Goal: Task Accomplishment & Management: Complete application form

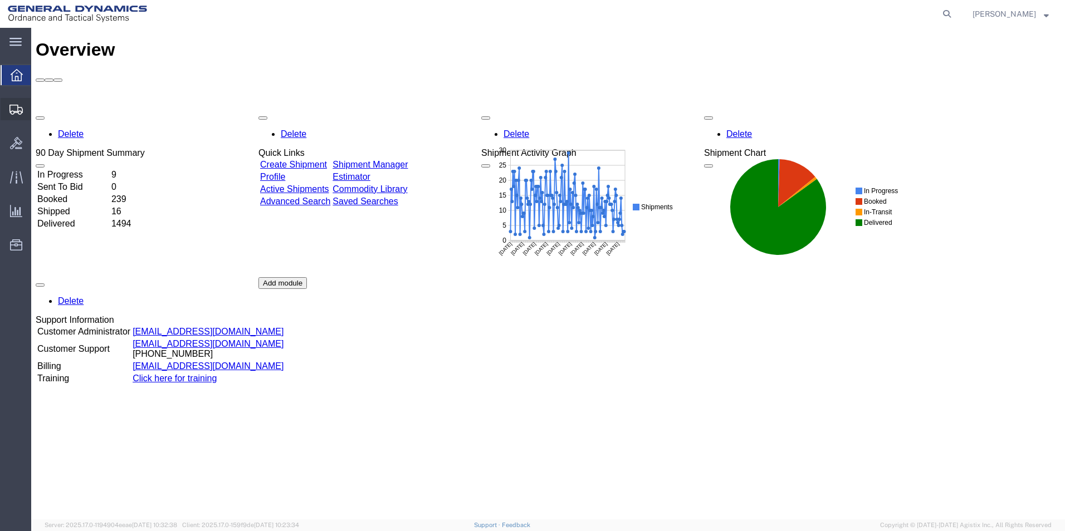
click at [0, 0] on span "Create Shipment" at bounding box center [0, 0] width 0 height 0
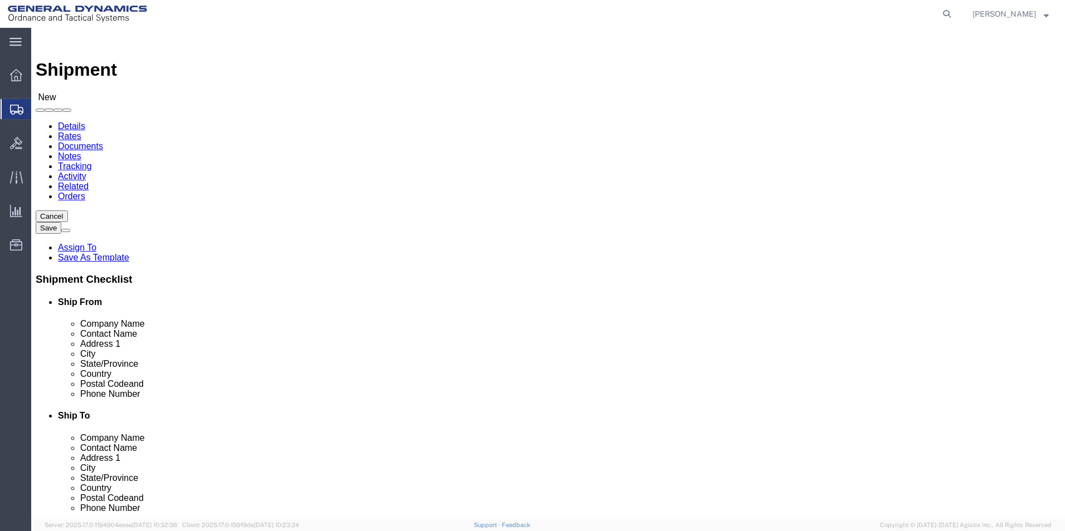
select select
select select "MYPROFILE"
select select "PA"
click input "text"
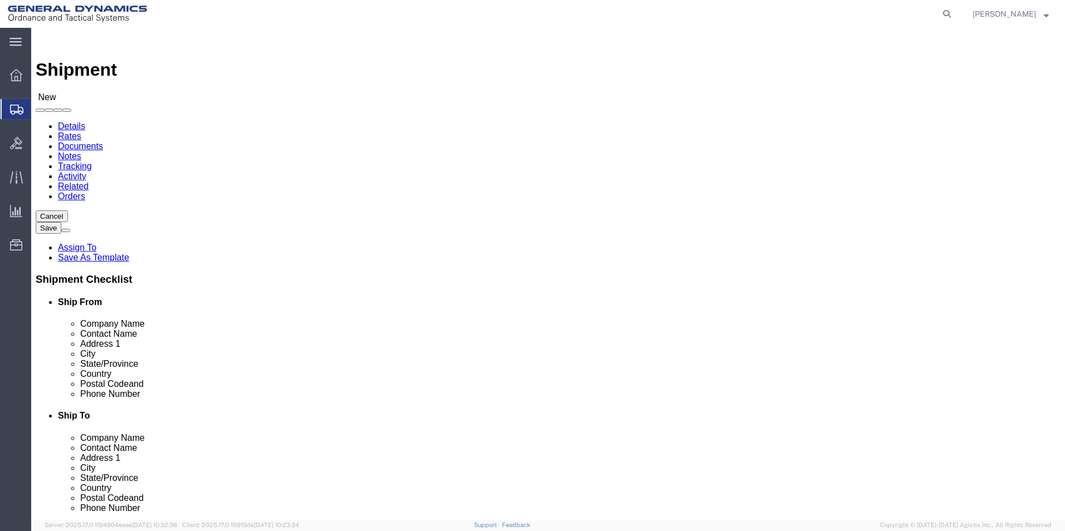
type input "Laboratory"
click p "- LABORATORY TESTING INC. - ([PERSON_NAME]) [STREET_ADDRESS]"
select select "PA"
type input "LABORATORY TESTING INC."
click input "text"
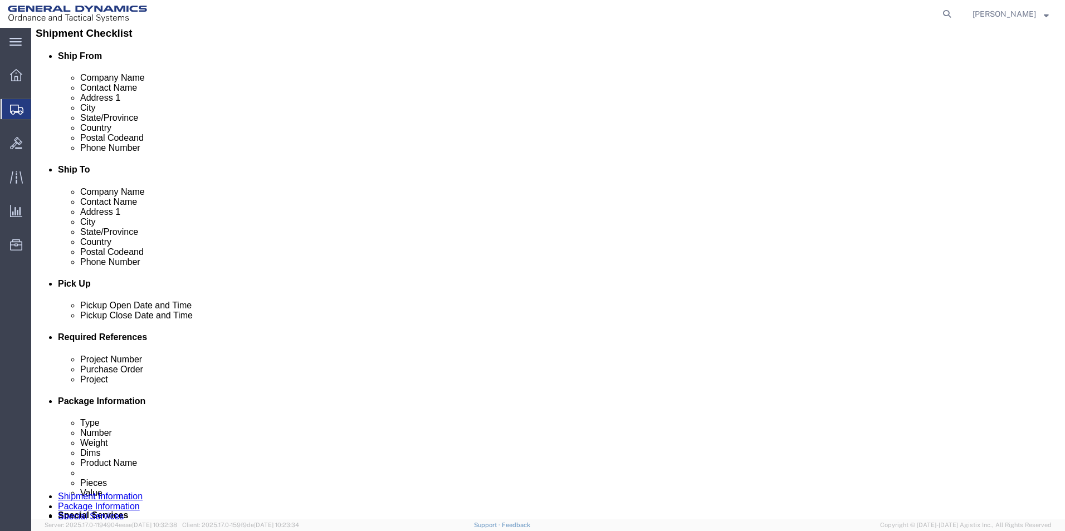
scroll to position [260, 0]
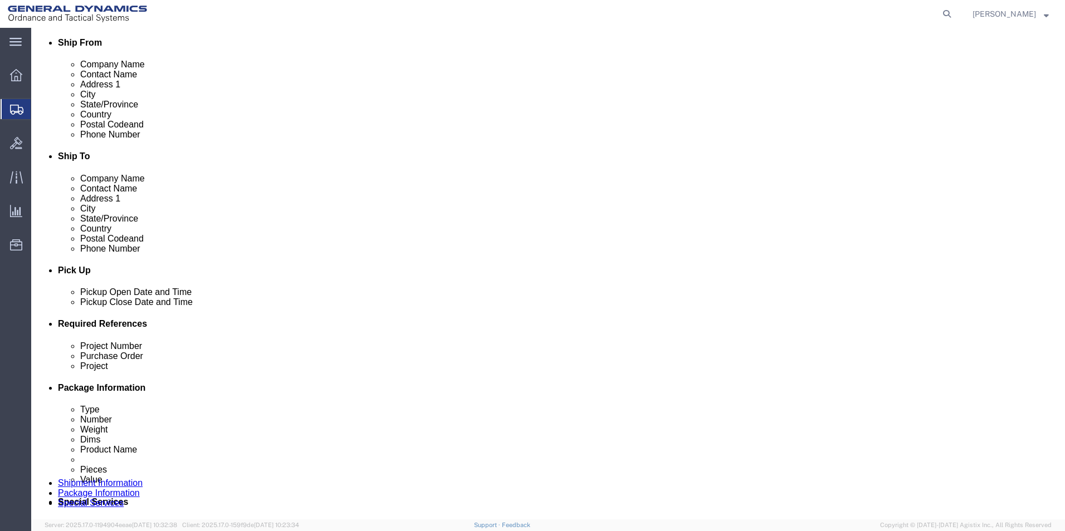
type input "[PHONE_NUMBER]"
click div "[DATE] 9:00 AM"
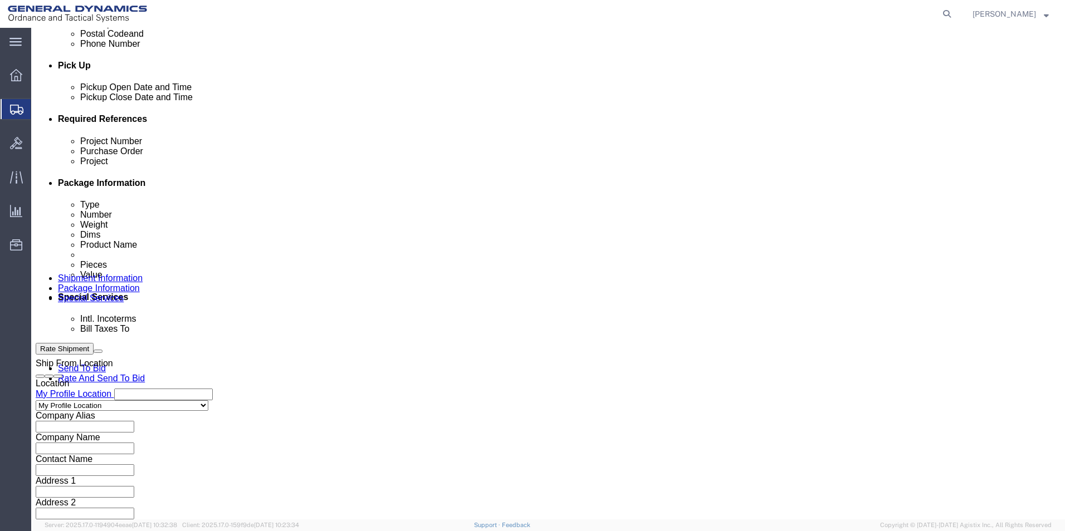
type input "10:00 AM"
click button "Apply"
click div "[DATE] 11:00 AM"
type input "3:00 PM"
click button "Apply"
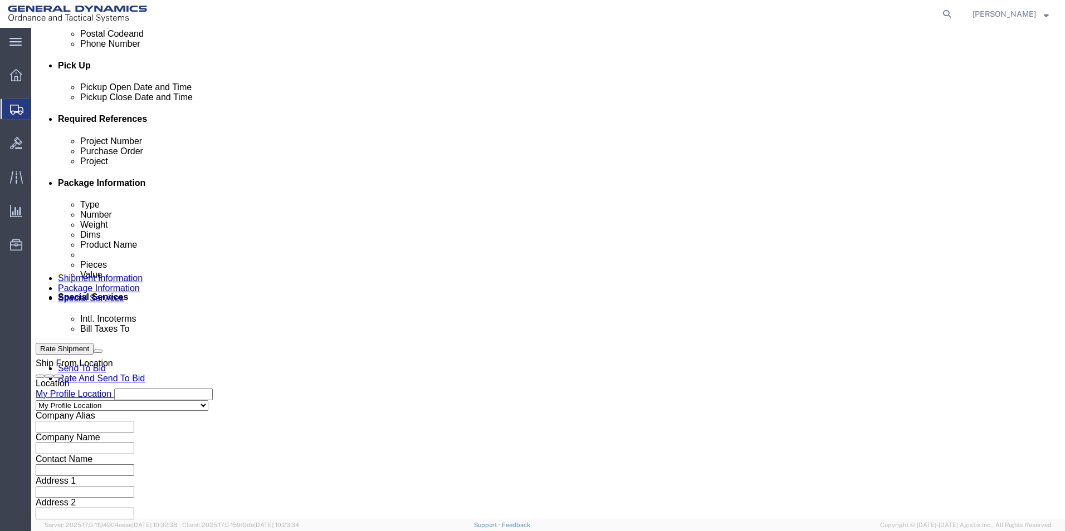
click input "text"
type input "117459"
click input "text"
type input "Test"
click input "text"
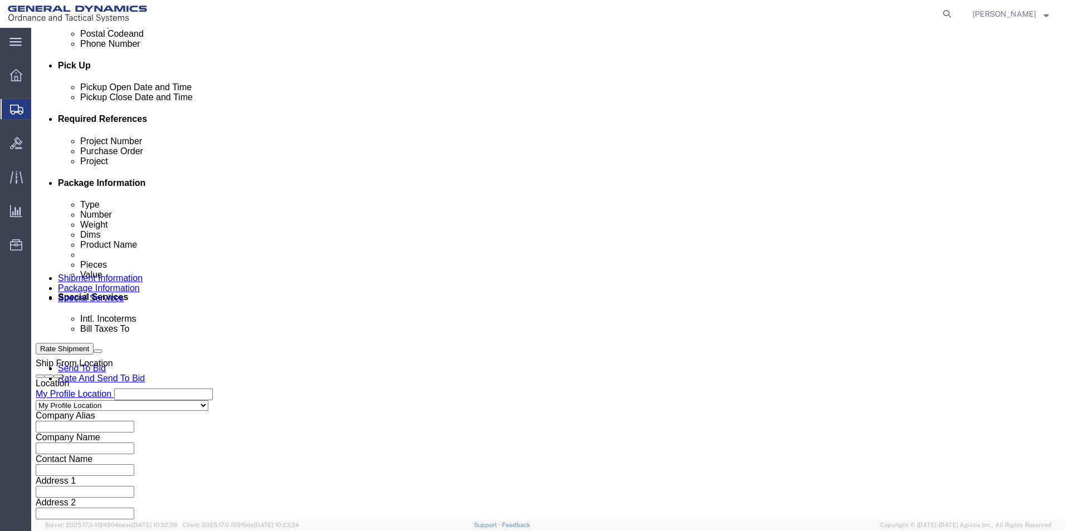
type input "60 mm M720"
click button "Continue"
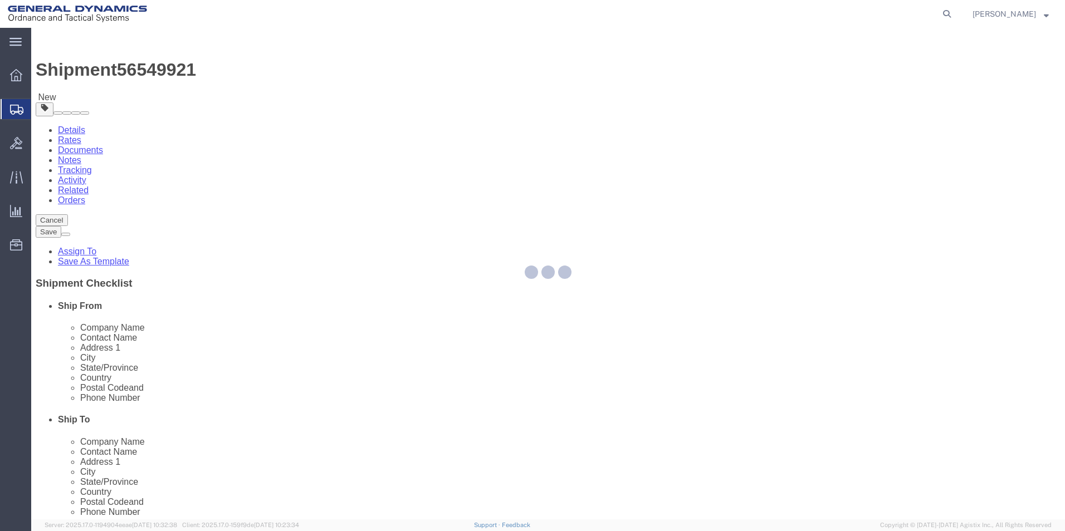
select select "CBOX"
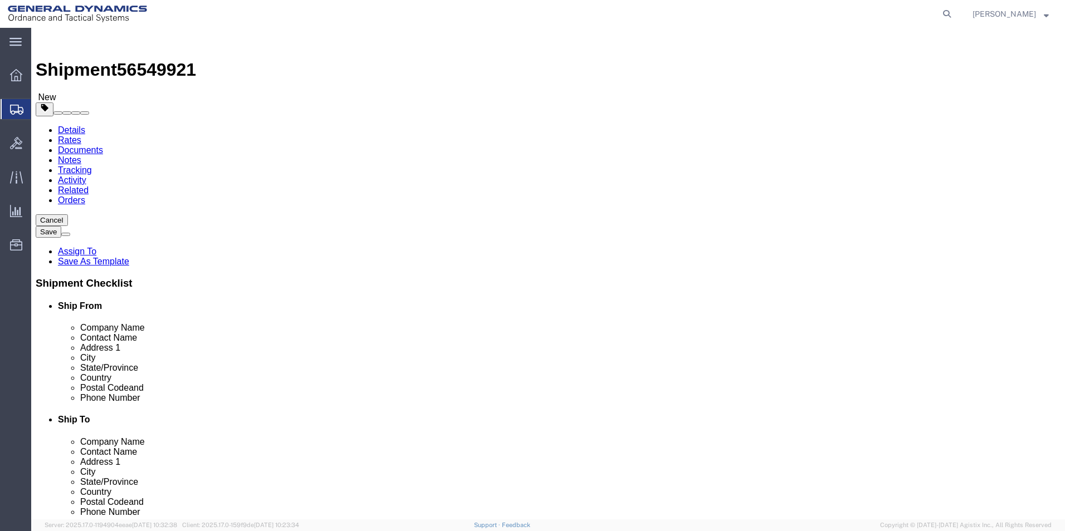
drag, startPoint x: 161, startPoint y: 236, endPoint x: 136, endPoint y: 237, distance: 24.5
click div "Dimensions Length x Width x Height Select cm ft in"
type input "8.50"
click input "text"
type input "8.50"
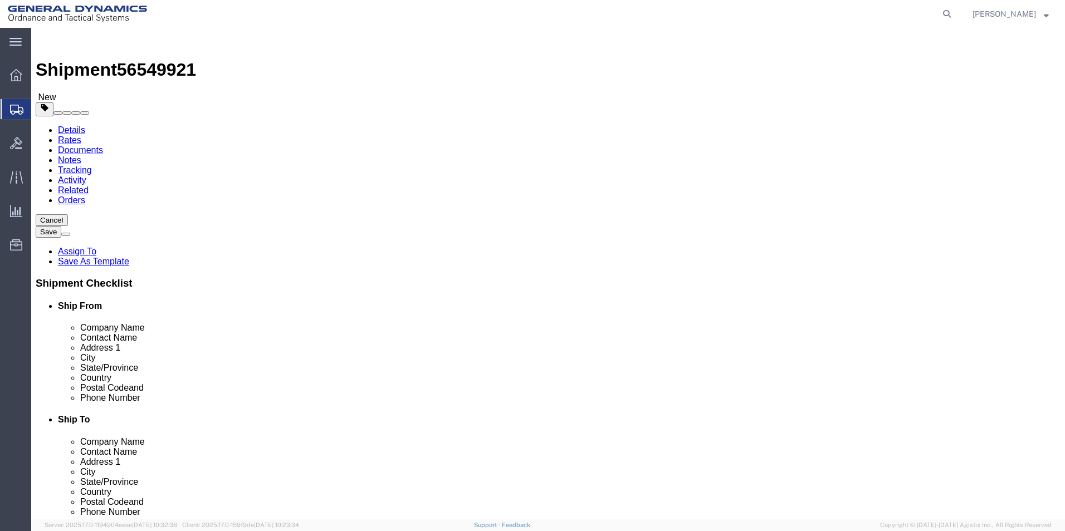
click input "text"
type input "5.00"
drag, startPoint x: 173, startPoint y: 259, endPoint x: 118, endPoint y: 266, distance: 55.5
click div "Weight 0.00 Select kgs lbs Ship. t°"
type input "3.00"
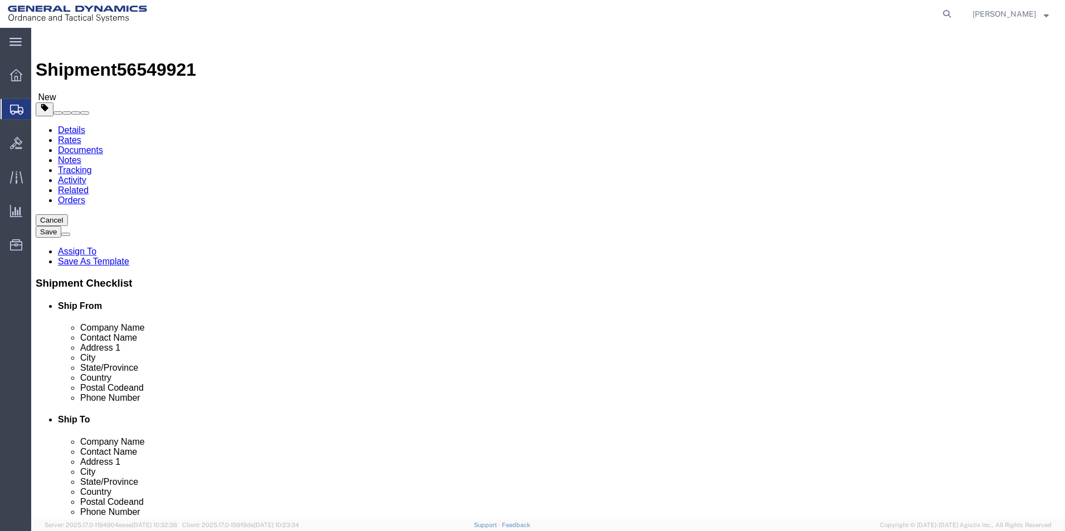
click link "Add Content"
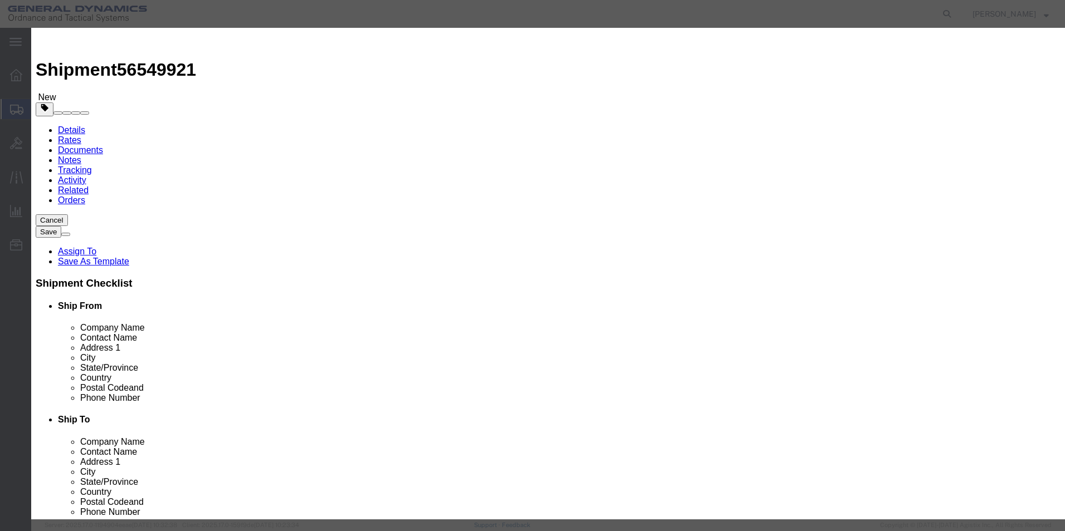
drag, startPoint x: 342, startPoint y: 87, endPoint x: 342, endPoint y: 99, distance: 11.7
click input "text"
type input "M"
type input "60 mm M720 tensile bars"
click textarea
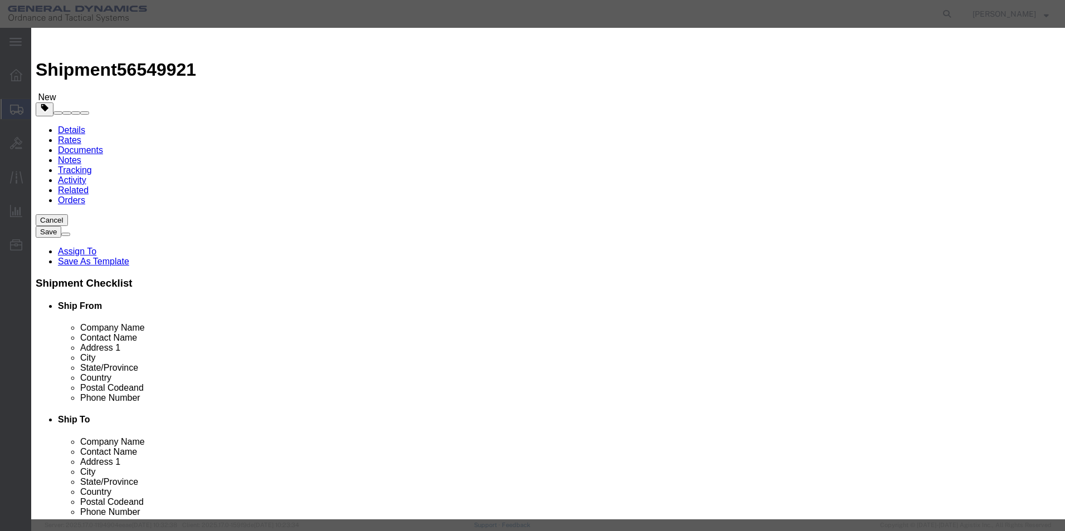
type textarea "60 mm M 720 tensile bars"
drag, startPoint x: 344, startPoint y: 106, endPoint x: 304, endPoint y: 107, distance: 40.1
click div "Pieces 0 Select Bag Barrels 100Board Feet Bottle Box Blister Pack Carats Can Ca…"
type input "1"
click input "text"
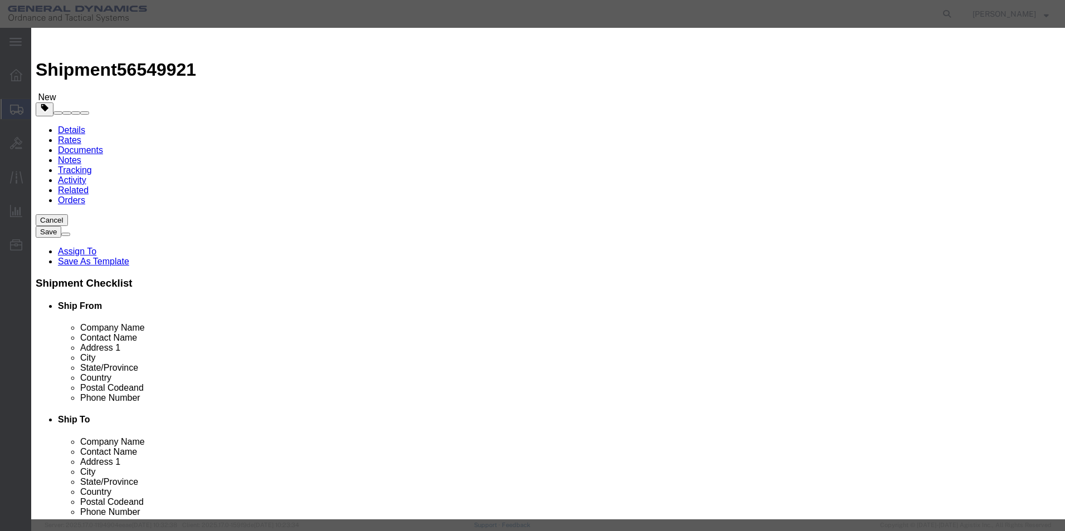
type input "422.00"
click select "Select 50 55 60 65 70 85 92.5 100 125 175 250 300 400"
select select "50"
click select "Select 50 55 60 65 70 85 92.5 100 125 175 250 300 400"
click button "Save & Close"
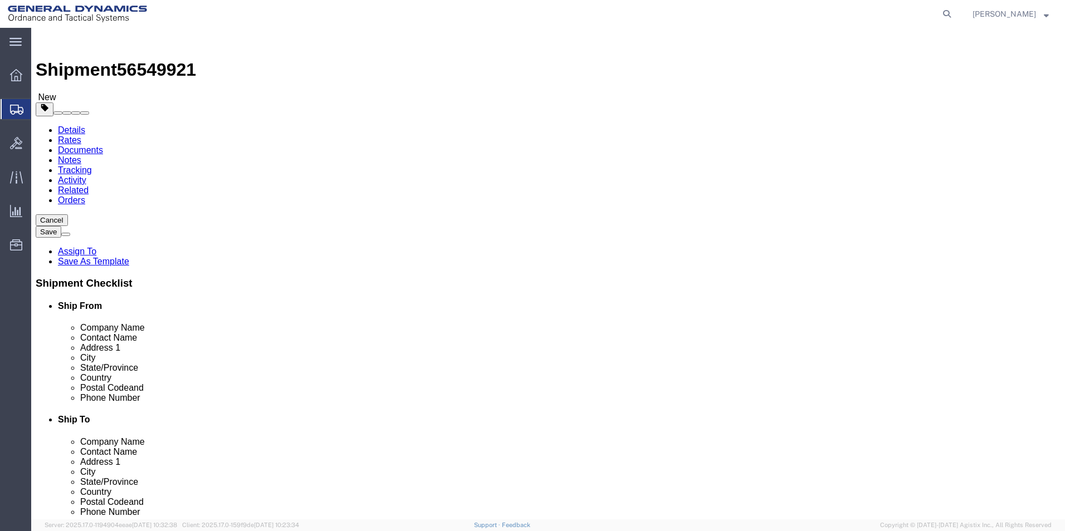
click button "Continue"
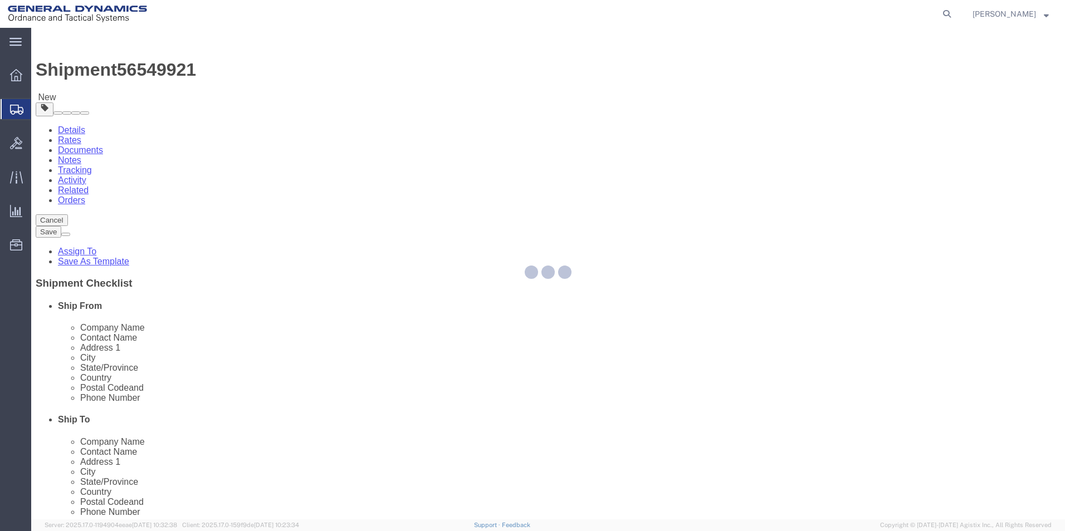
select select
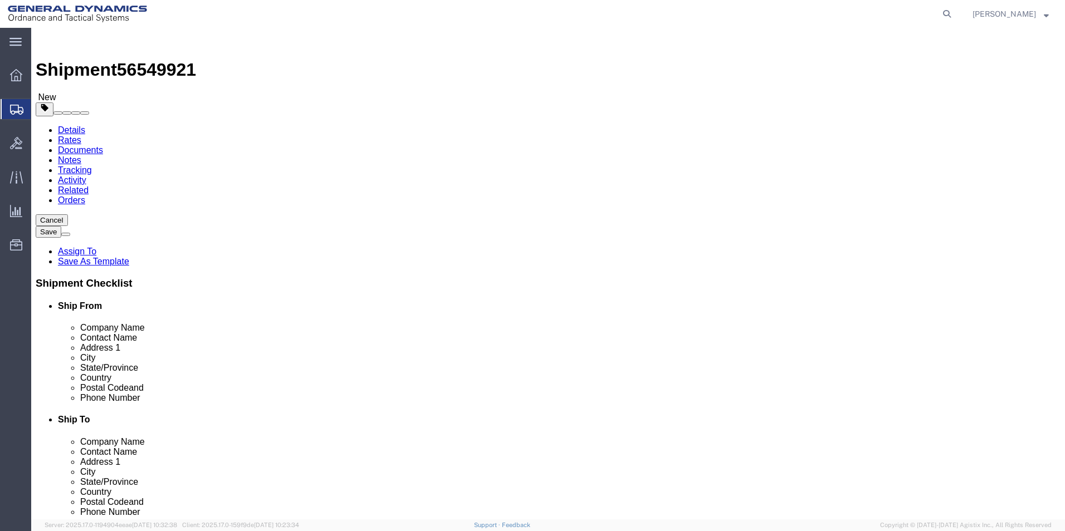
click button "Rate Shipment"
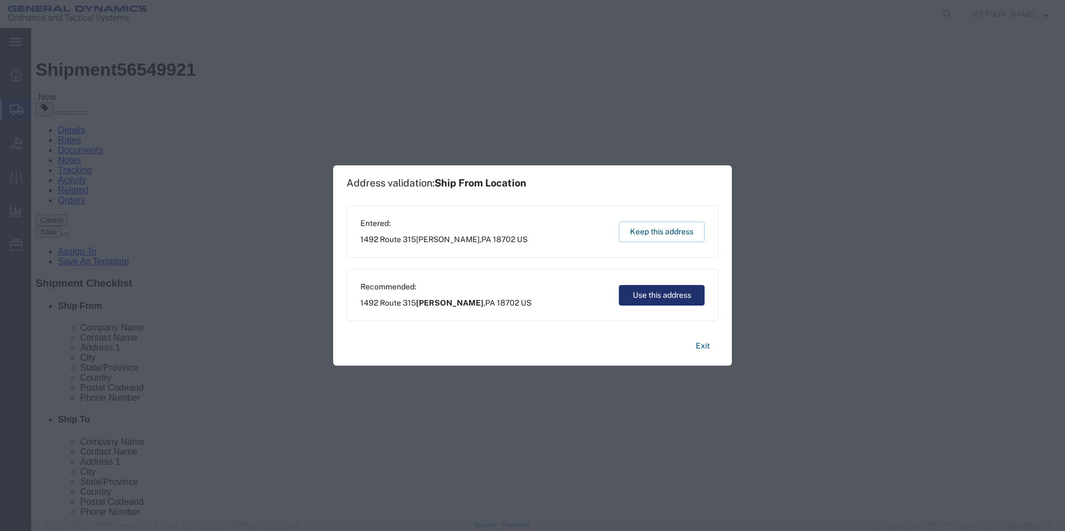
click at [656, 294] on button "Use this address" at bounding box center [662, 295] width 86 height 21
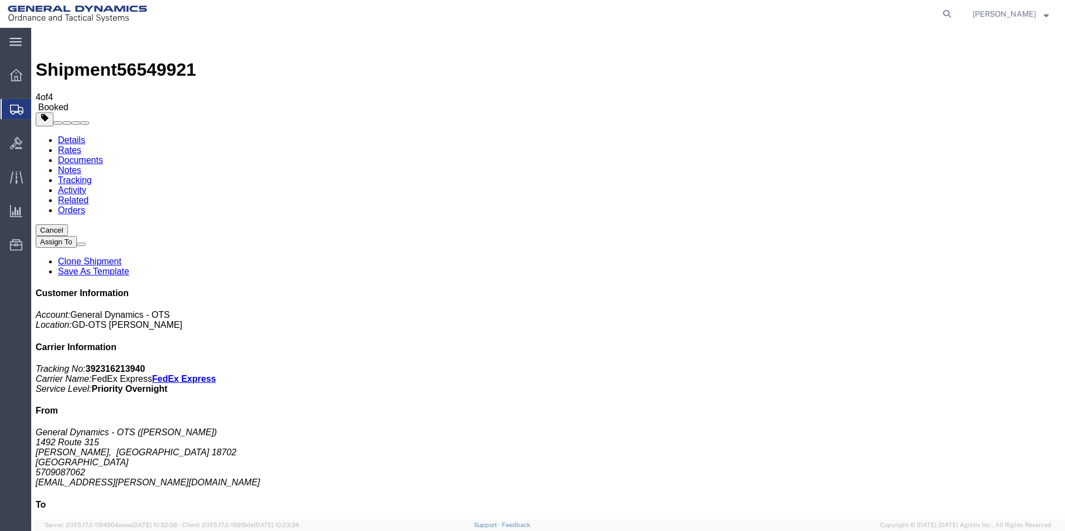
click at [72, 135] on link "Details" at bounding box center [71, 139] width 27 height 9
click link "Schedule pickup request"
click link "Documents"
click at [0, 0] on span "Create Shipment" at bounding box center [0, 0] width 0 height 0
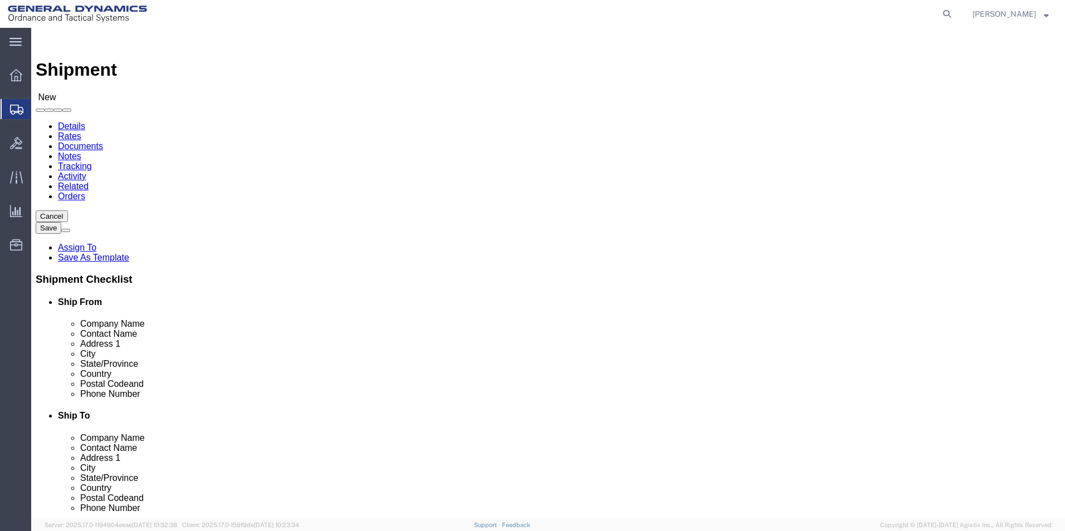
select select "MYPROFILE"
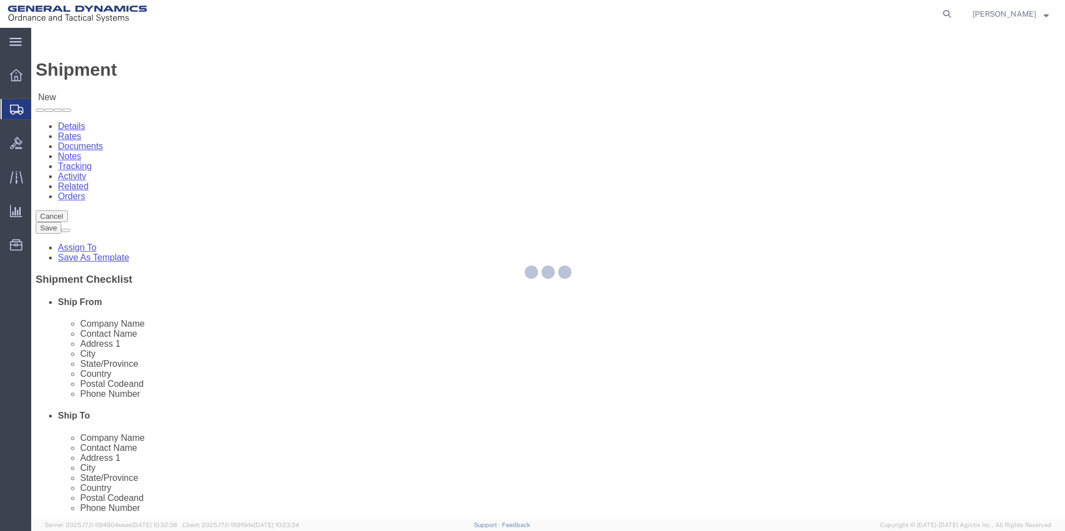
select select "PA"
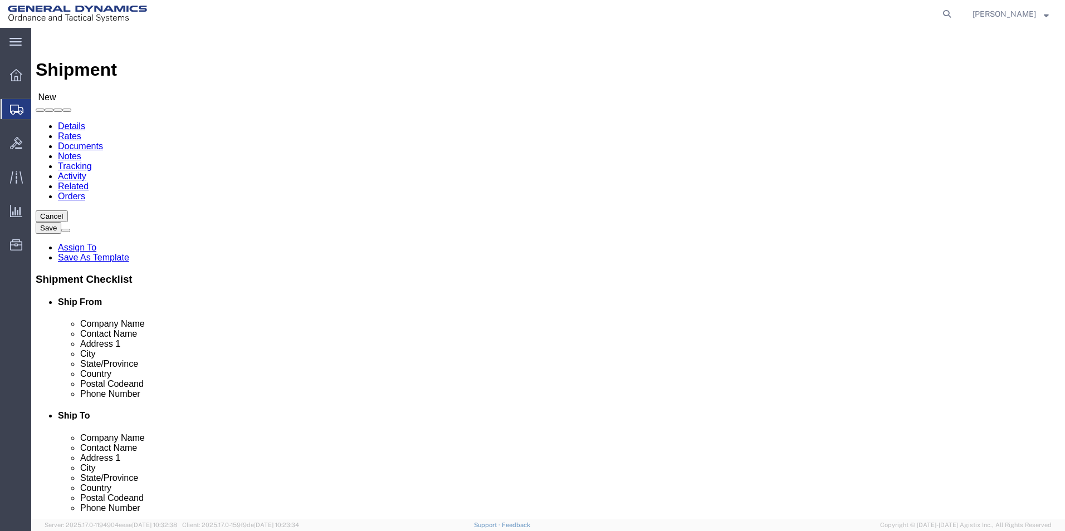
click input "text"
type input "[PERSON_NAME] Automation"
click p "- [PERSON_NAME] Automation - ([PERSON_NAME] Automation) [STREET_ADDRESS]"
select select "CA"
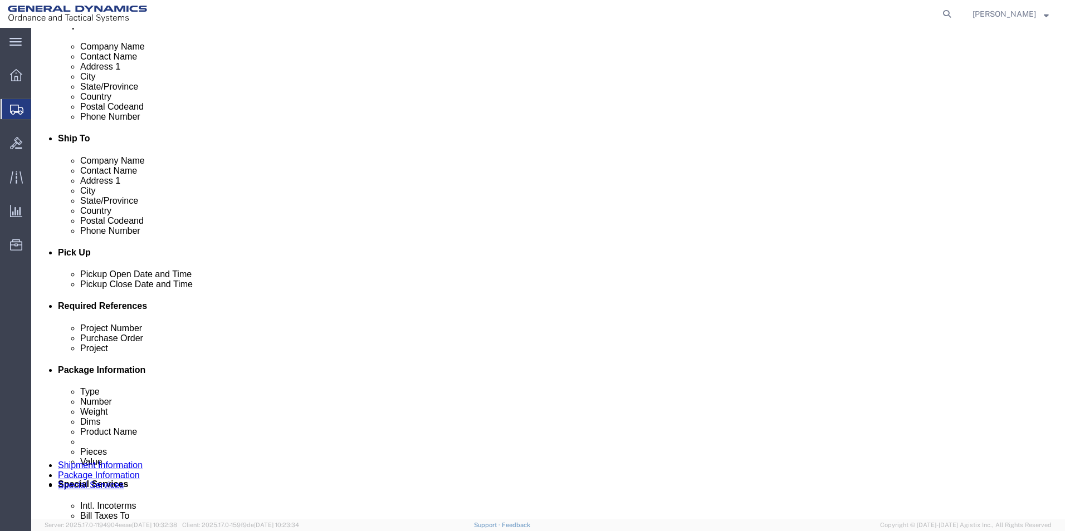
scroll to position [299, 0]
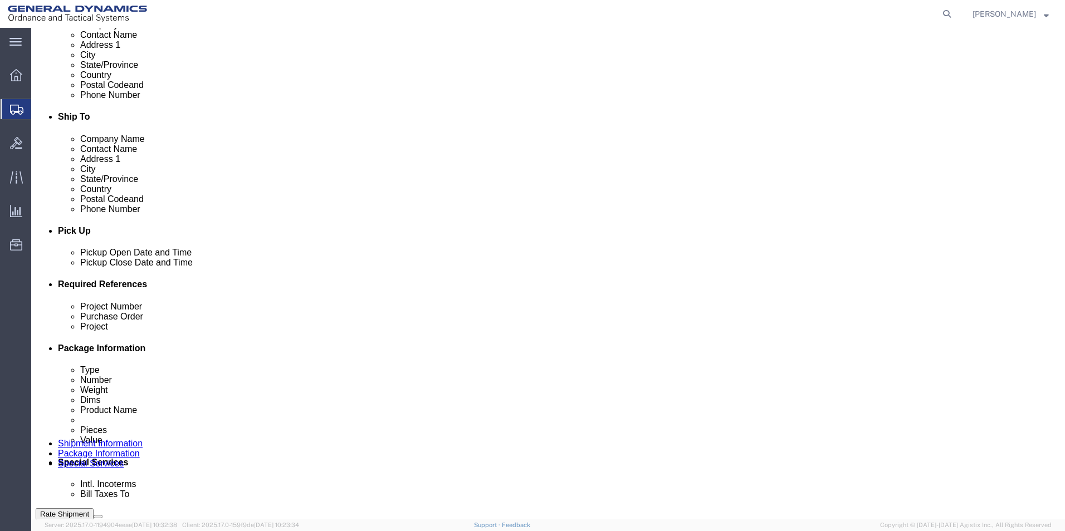
type input "[PERSON_NAME] Automation"
click div "[DATE] 9:00 AM"
type input "10:00 AM"
click button "Apply"
click div "[DATE] 11:00 AM"
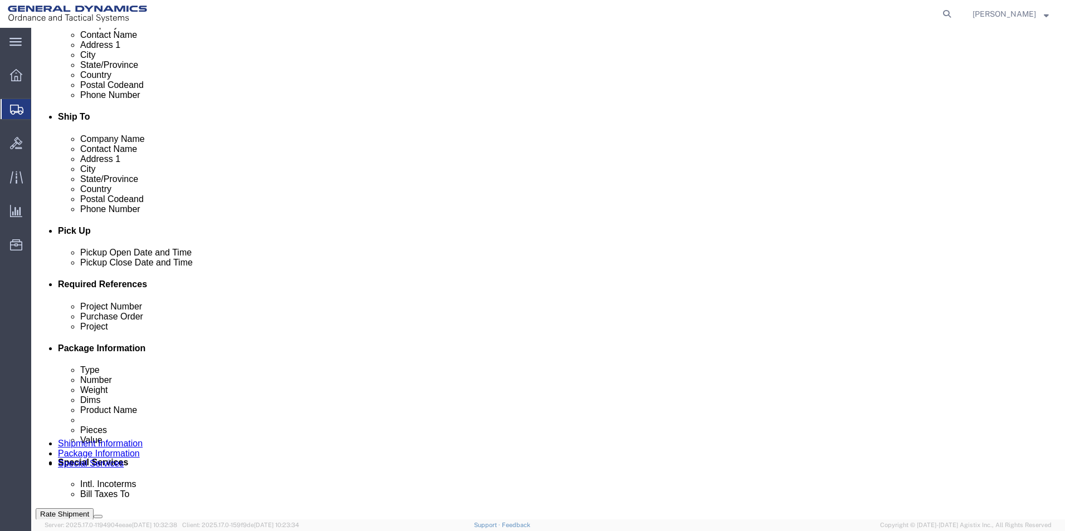
type input "3:00 PM"
click button "Apply"
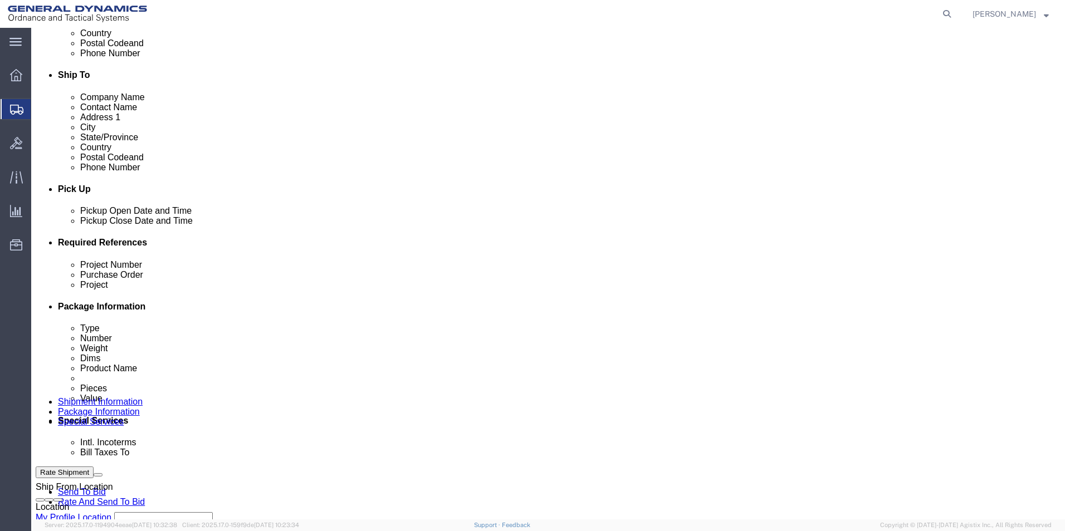
scroll to position [350, 0]
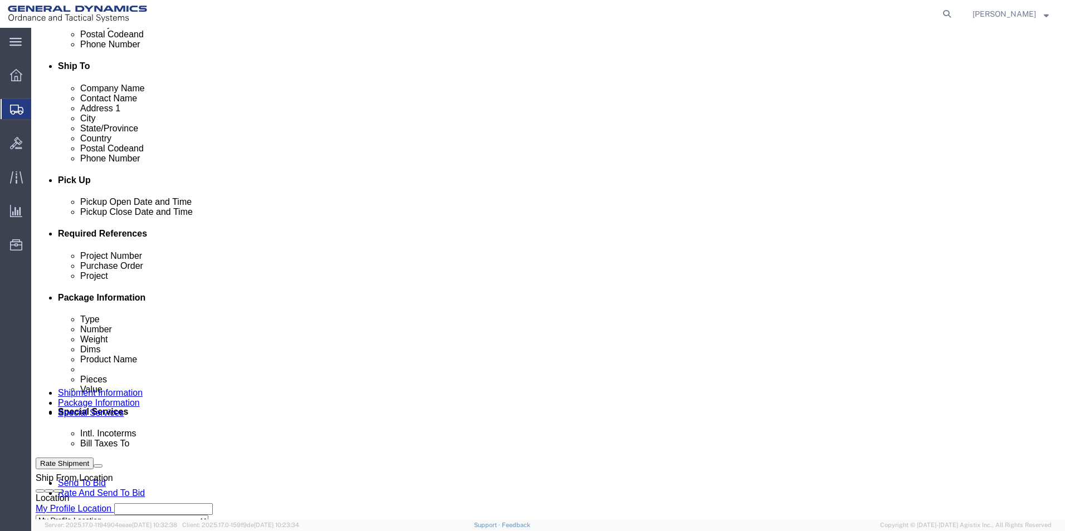
click input "text"
type input "Return"
click input "text"
type input "93-3735"
click input "text"
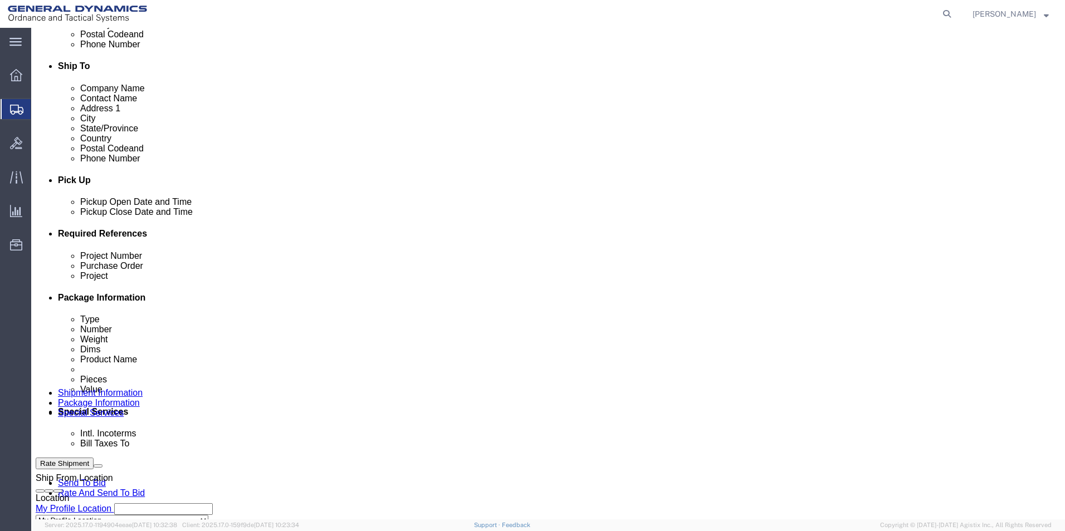
type input "N/A"
click icon
click button "Add reference"
click select "Select Account Type Activity ID Airline Appointment Number ASN Batch Request # …"
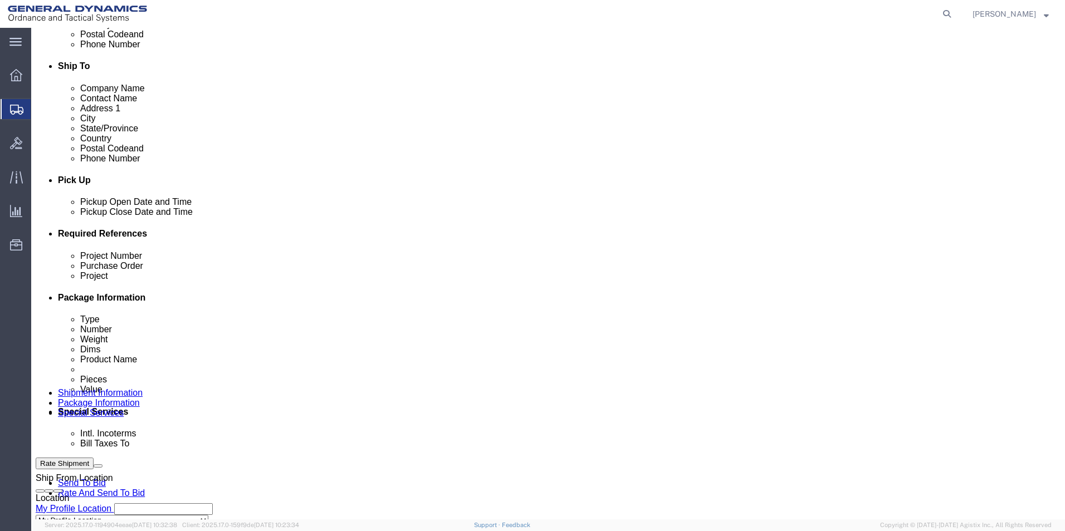
select select "RMA"
click select "Select Account Type Activity ID Airline Appointment Number ASN Batch Request # …"
click input "text"
type input "0040553024"
click div "Shipping Mode (Optional)"
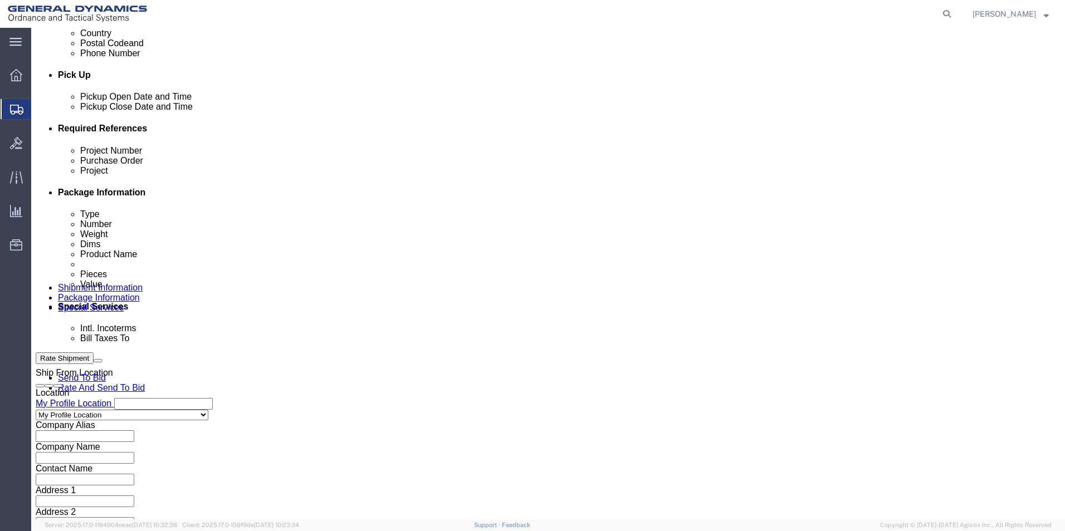
scroll to position [486, 0]
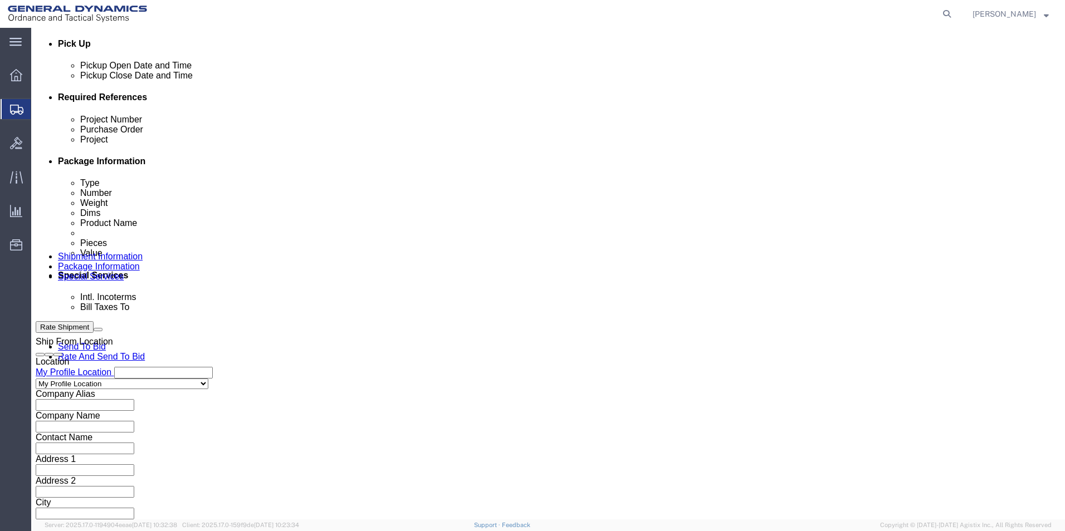
click button "Continue"
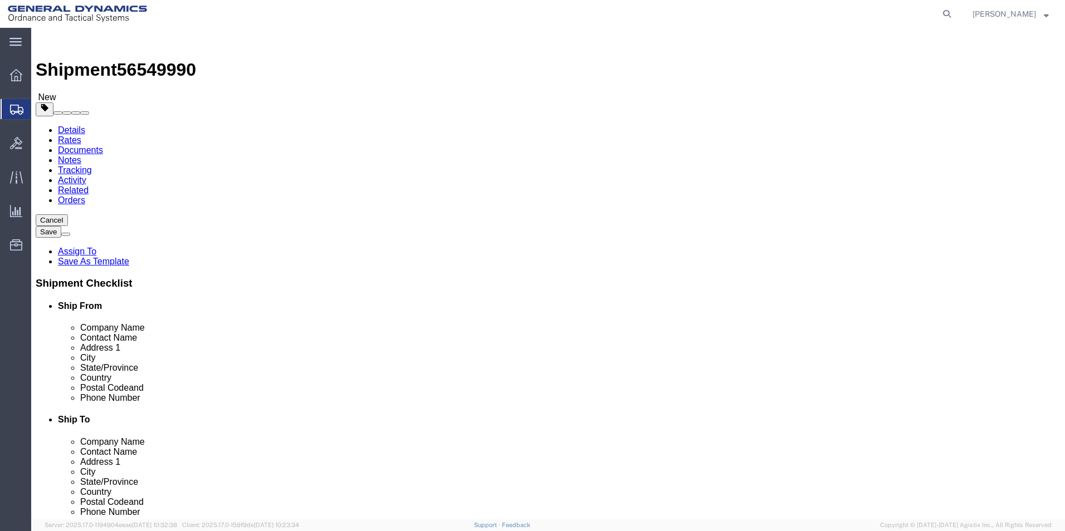
click select "Select Bale(s) Basket(s) Bolt(s) Bottle(s) Buckets Bulk Bundle(s) Can(s) Cardbo…"
select select "CRAT"
click select "Select Bale(s) Basket(s) Bolt(s) Bottle(s) Buckets Bulk Bundle(s) Can(s) Cardbo…"
click input "text"
type input "57.00"
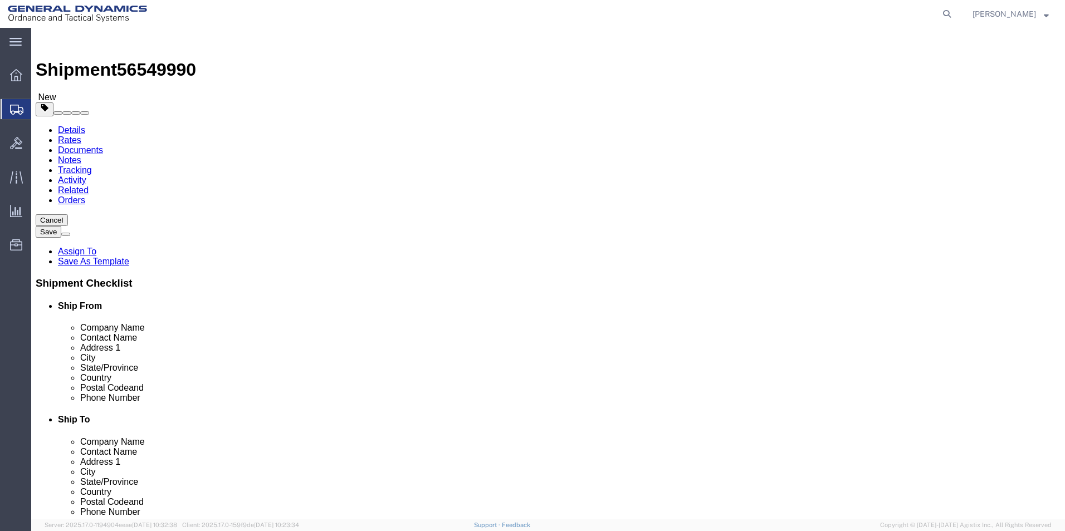
click input "text"
type input "30.00"
drag, startPoint x: 271, startPoint y: 238, endPoint x: 204, endPoint y: 375, distance: 153.0
click input "text"
type input "36.00"
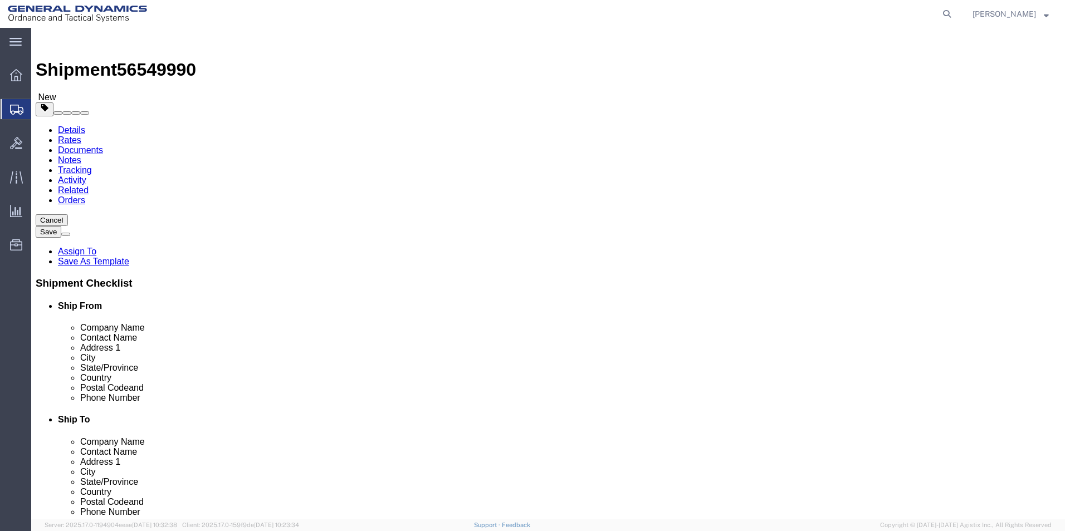
drag, startPoint x: 175, startPoint y: 260, endPoint x: 89, endPoint y: 292, distance: 92.0
click div "Package Type Select Bale(s) Basket(s) Bolt(s) Bottle(s) Buckets Bulk Bundle(s) …"
type input "845.00"
click link "Add Content"
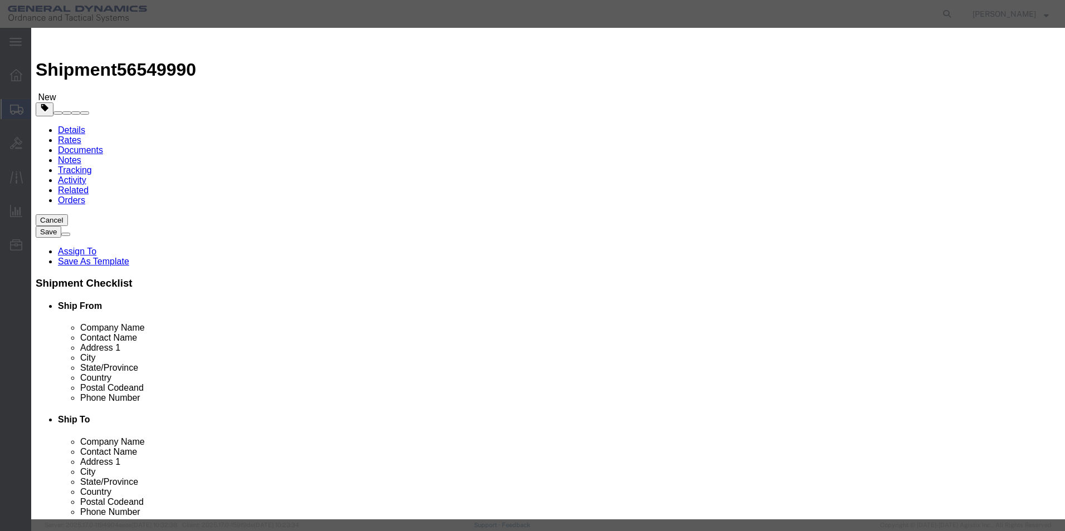
click input "text"
type input "Core"
click textarea
type textarea "Core"
drag, startPoint x: 335, startPoint y: 107, endPoint x: 312, endPoint y: 110, distance: 22.5
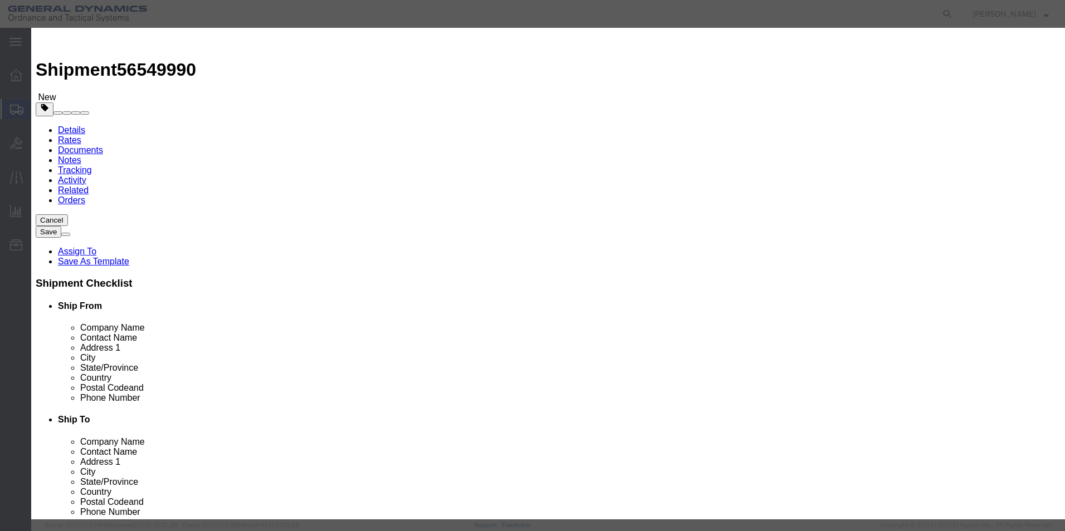
click div "Pieces 0 Select Bag Barrels 100Board Feet Bottle Box Blister Pack Carats Can Ca…"
type input "1"
click input "text"
type input "2000.00"
click select "Select 50 55 60 65 70 85 92.5 100 125 175 250 300 400"
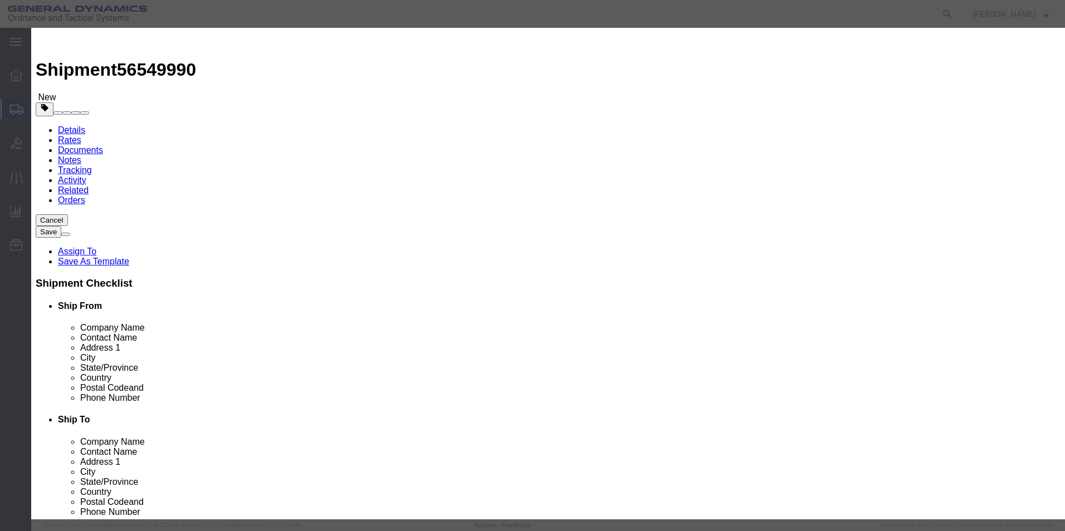
select select "70"
click select "Select 50 55 60 65 70 85 92.5 100 125 175 250 300 400"
click button "Save & Close"
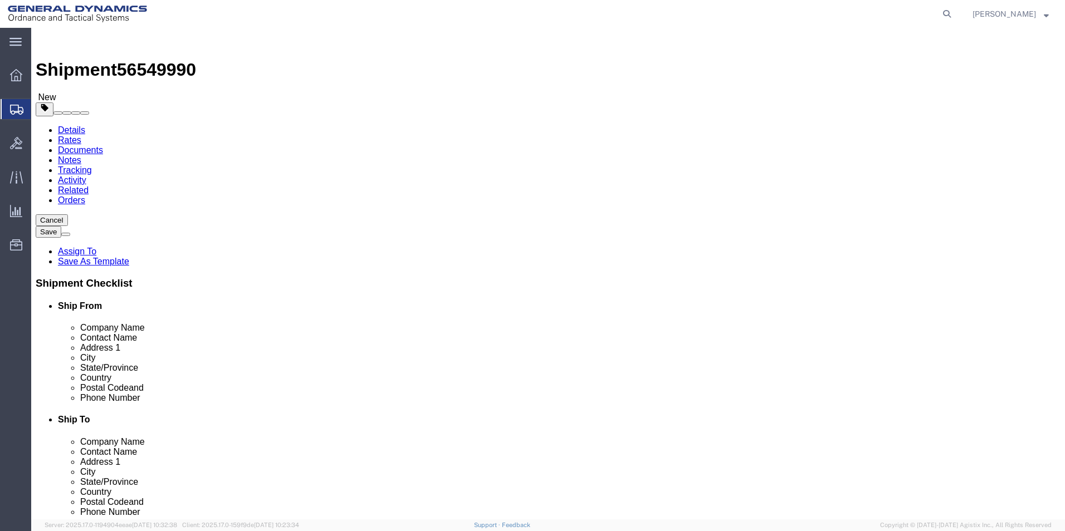
click button "Continue"
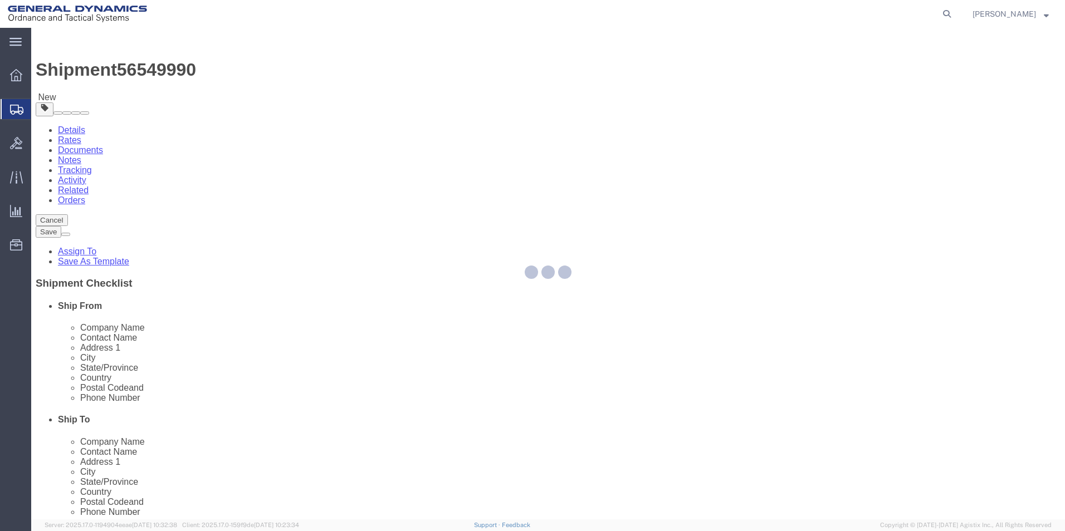
select select
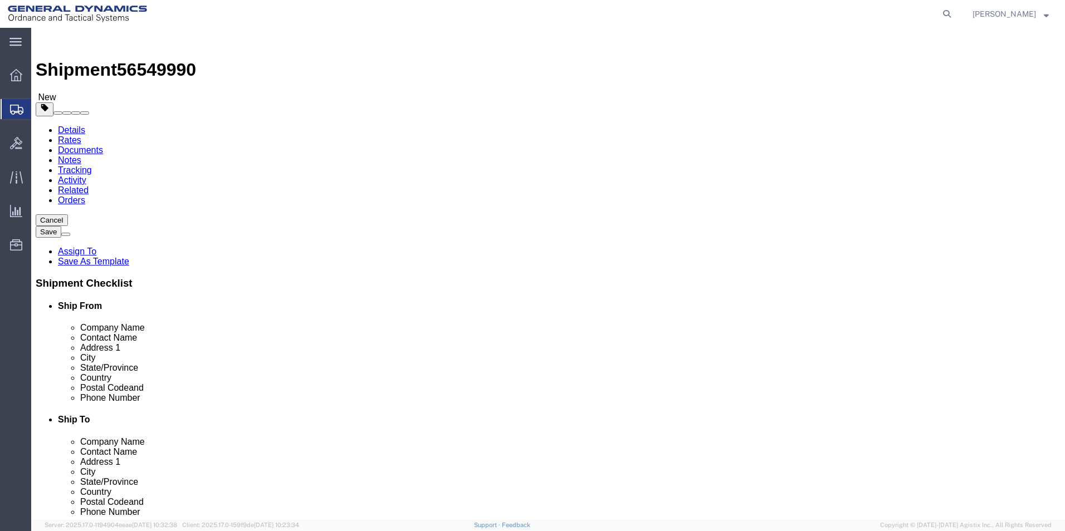
click button "Rate Shipment"
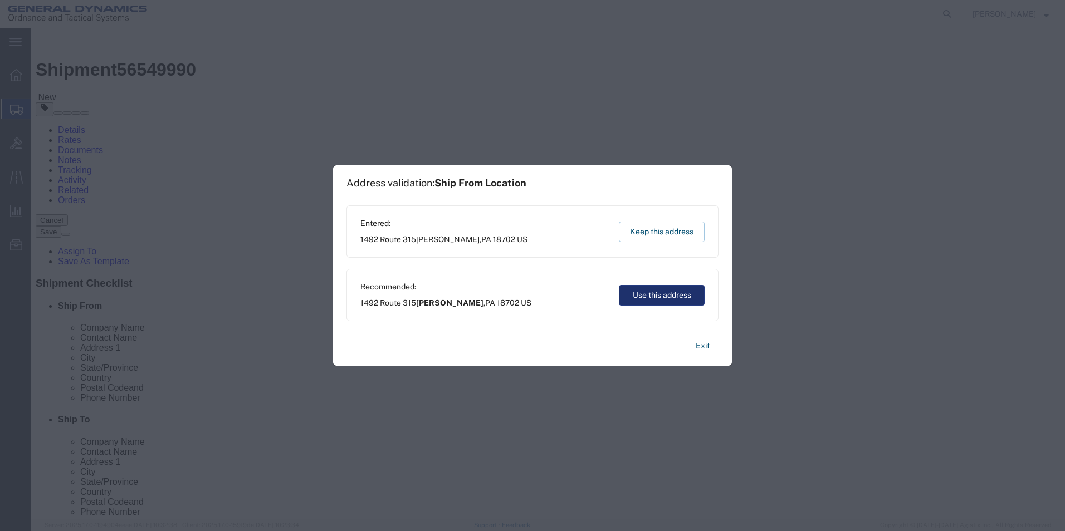
click at [668, 298] on button "Use this address" at bounding box center [662, 295] width 86 height 21
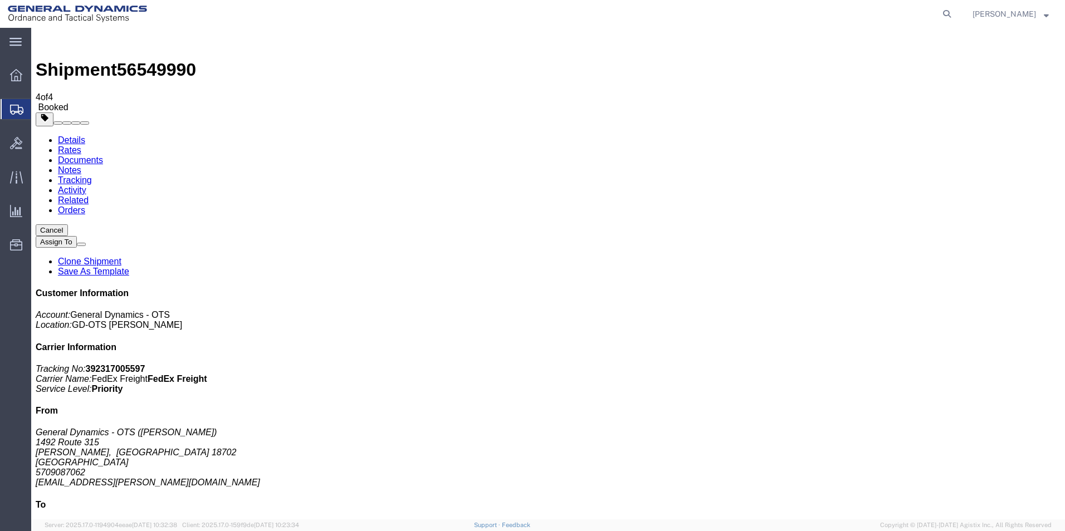
click at [68, 135] on link "Details" at bounding box center [71, 139] width 27 height 9
click link "Schedule pickup request"
click link "Documents"
